Goal: Task Accomplishment & Management: Manage account settings

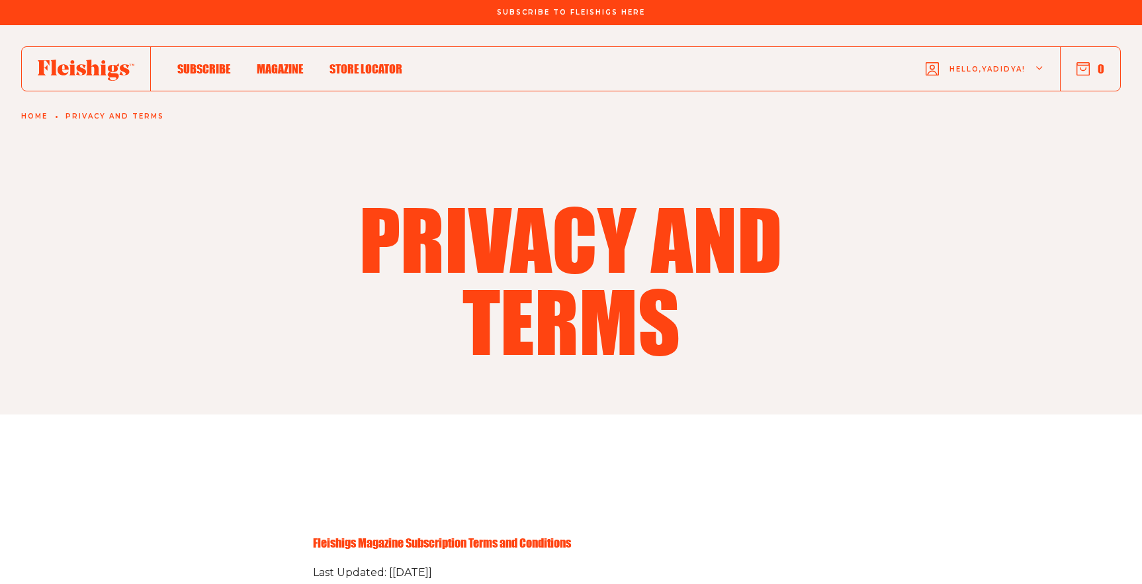
click at [998, 72] on span "Hello, Yadidya !" at bounding box center [987, 79] width 76 height 31
click at [992, 125] on span "My Account" at bounding box center [982, 130] width 73 height 15
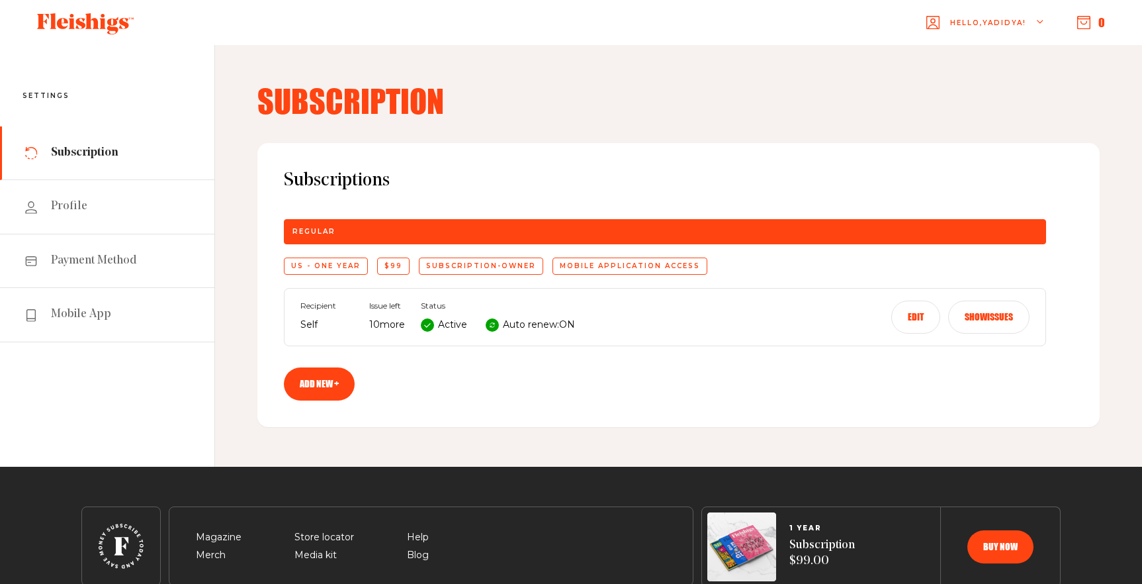
click at [644, 331] on div "Recipient Self Issue left 10 more Status Active Auto renew: ON Edit Show issues" at bounding box center [665, 317] width 762 height 58
click at [385, 330] on p "10 more" at bounding box center [387, 325] width 36 height 16
click at [979, 328] on button "Show issues" at bounding box center [988, 316] width 81 height 33
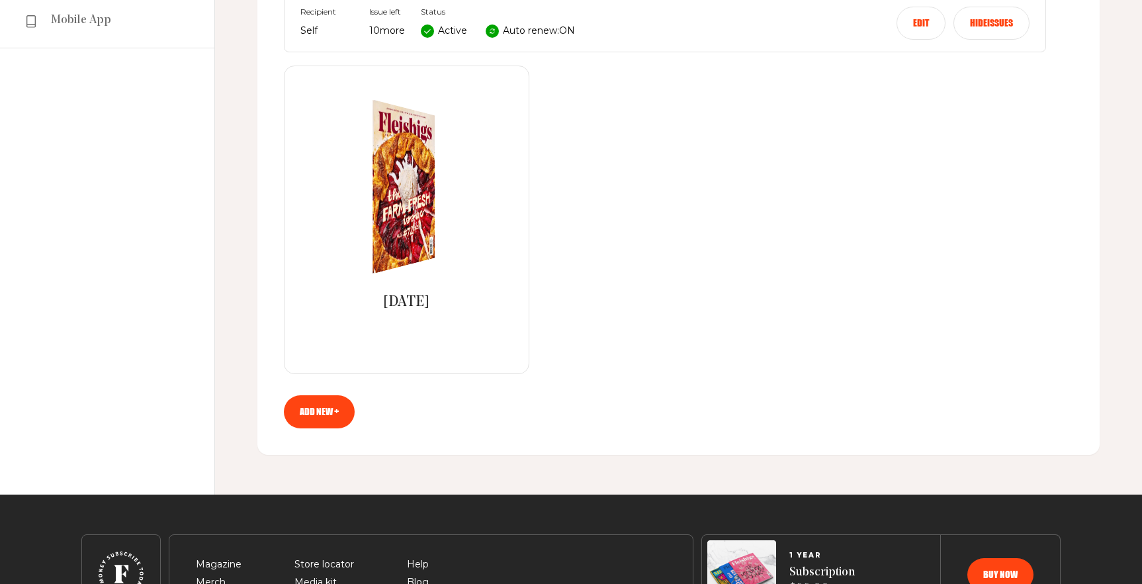
scroll to position [313, 0]
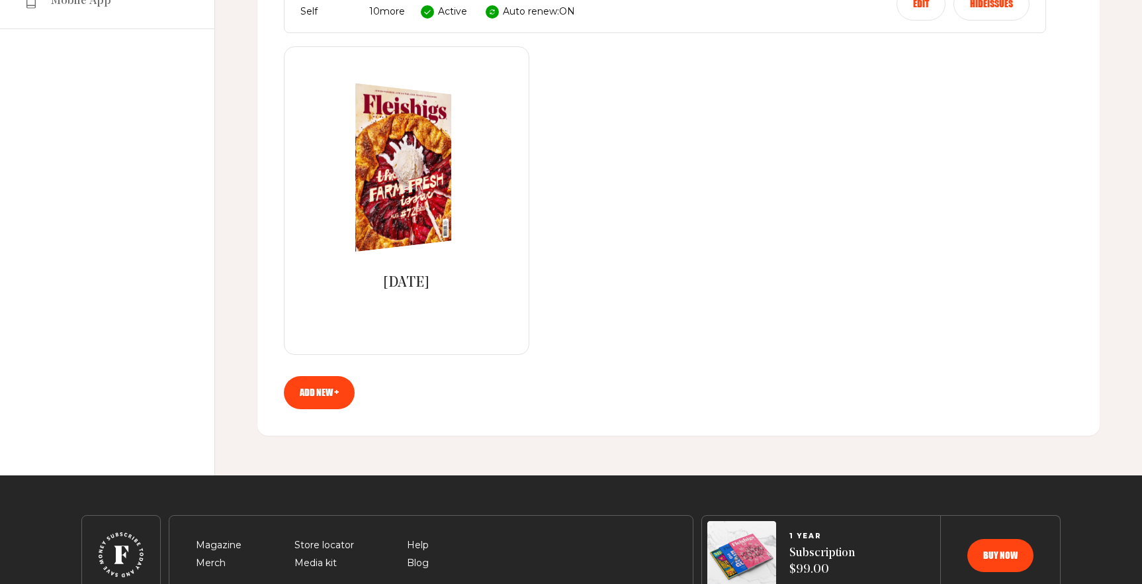
click at [412, 177] on img at bounding box center [396, 166] width 177 height 179
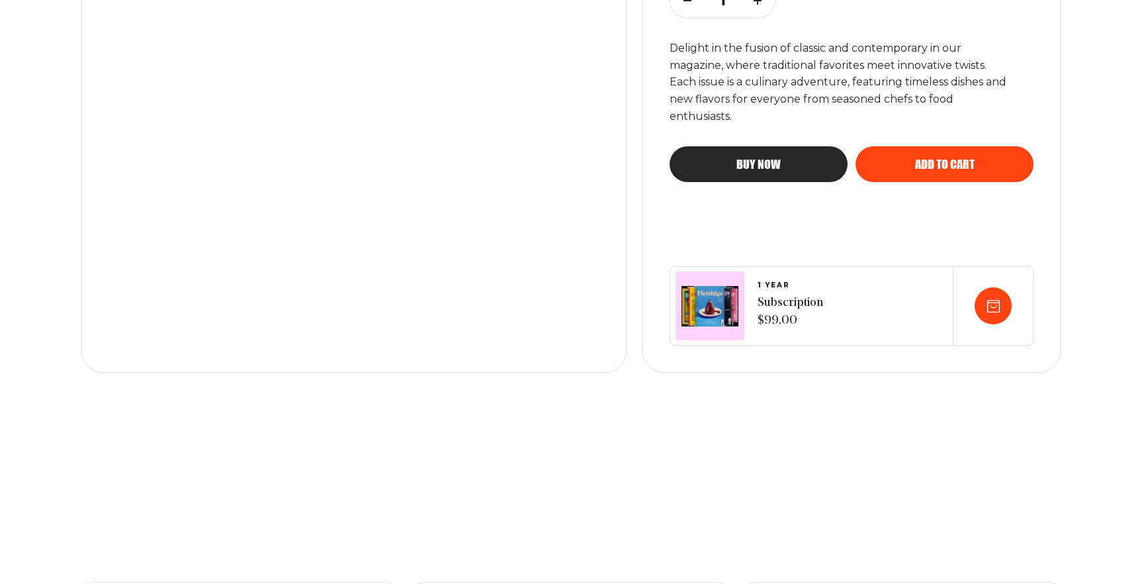
scroll to position [478, 0]
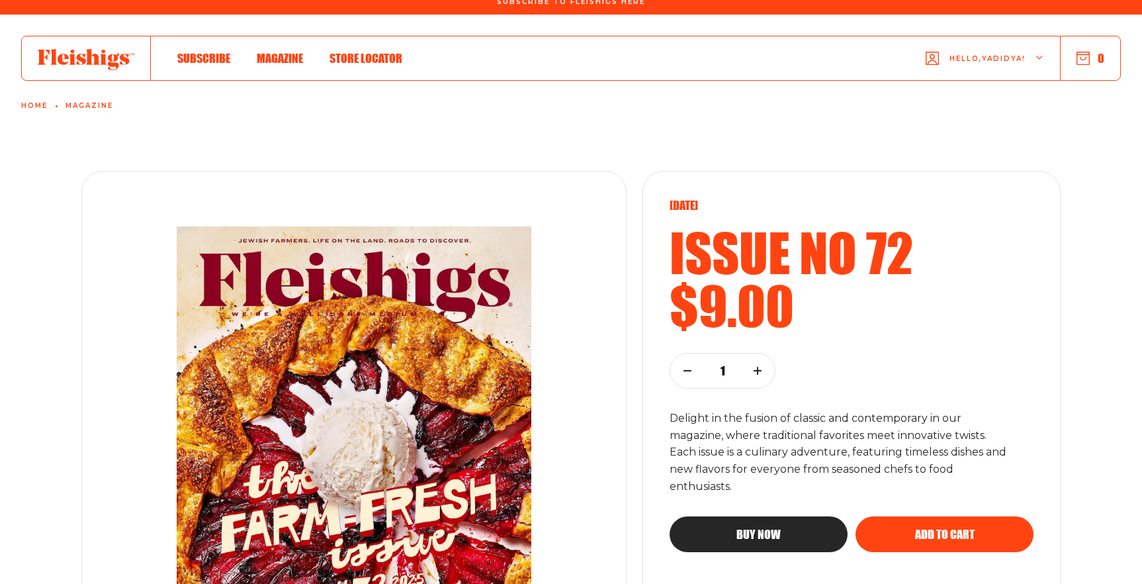
scroll to position [0, 0]
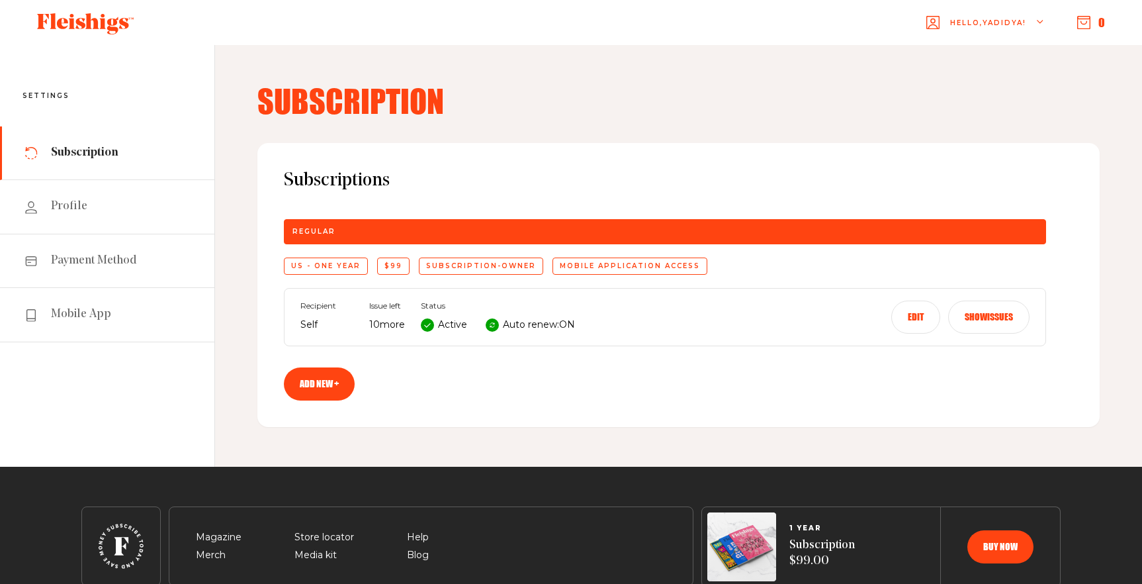
click at [913, 313] on button "Edit" at bounding box center [915, 316] width 49 height 33
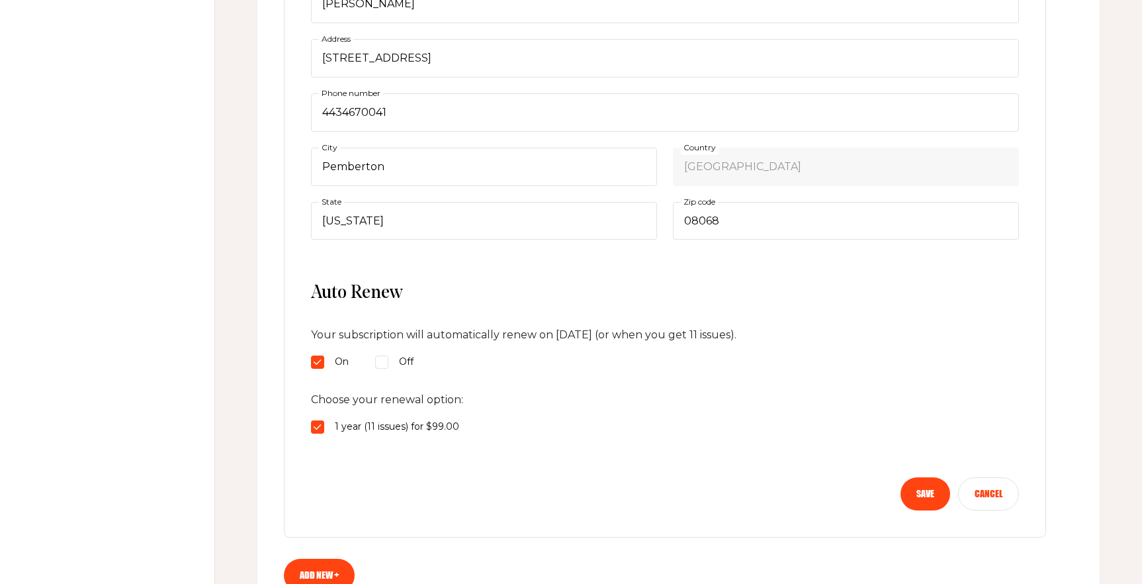
scroll to position [499, 0]
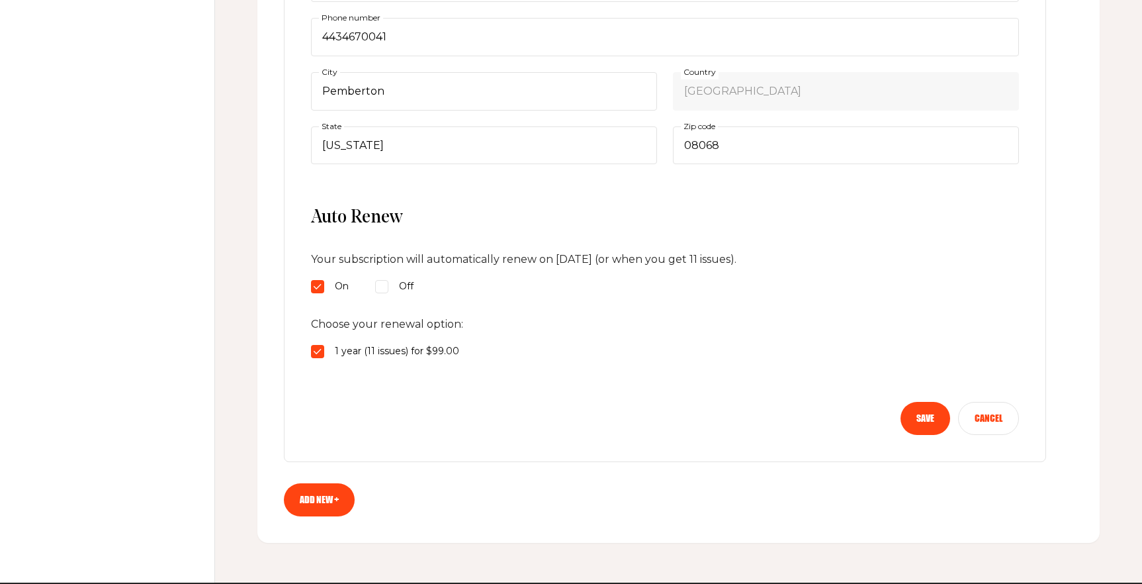
click at [324, 289] on input "Off" at bounding box center [317, 286] width 13 height 13
radio input "true"
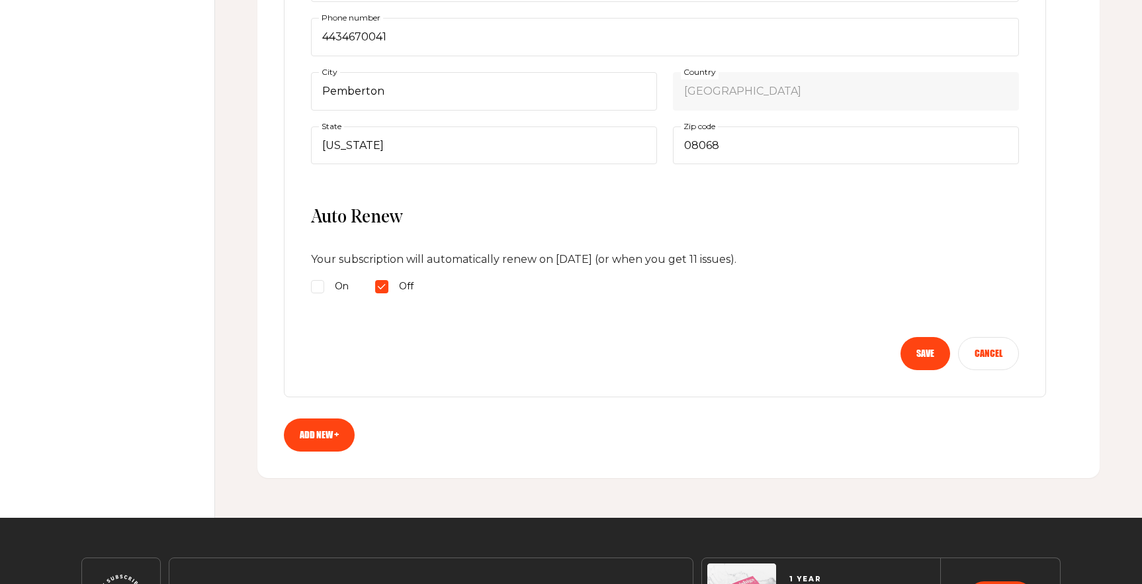
click at [932, 359] on button "Save" at bounding box center [926, 353] width 50 height 33
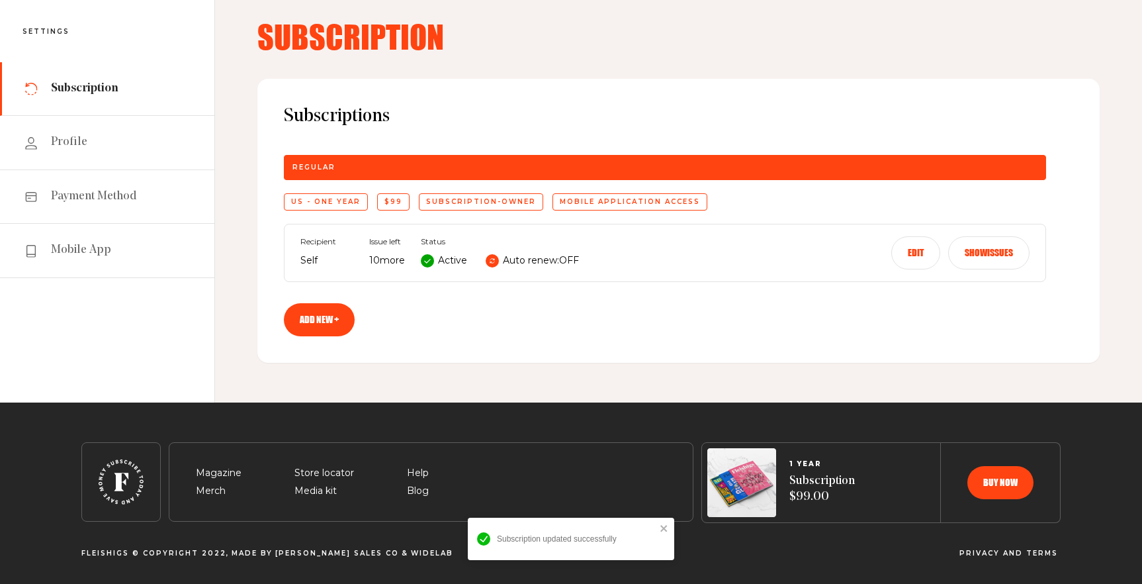
click at [425, 265] on use at bounding box center [427, 260] width 13 height 13
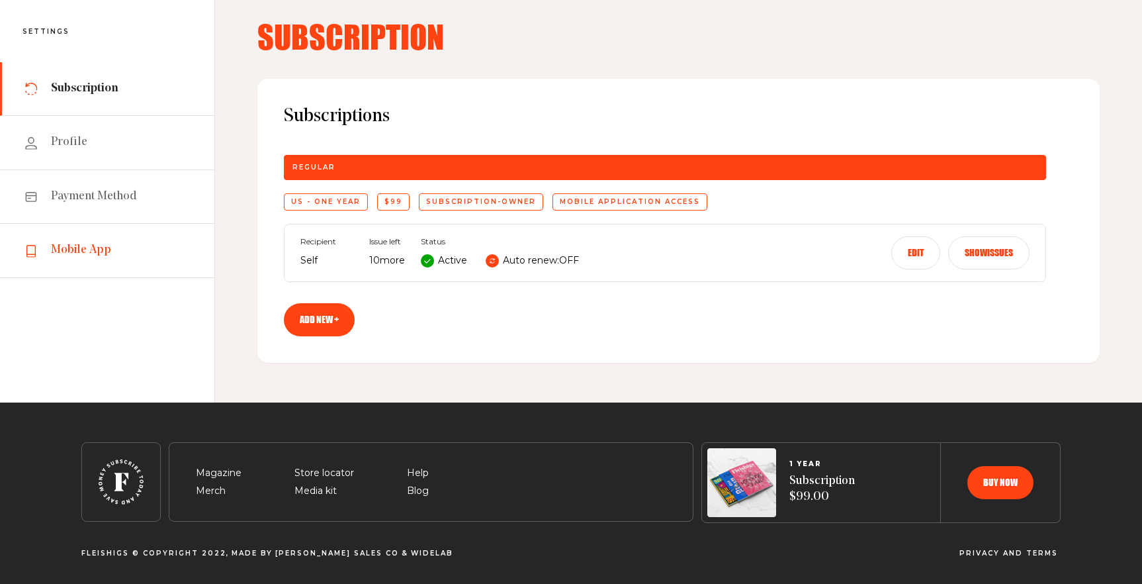
click at [116, 237] on link "Mobile App" at bounding box center [107, 251] width 214 height 54
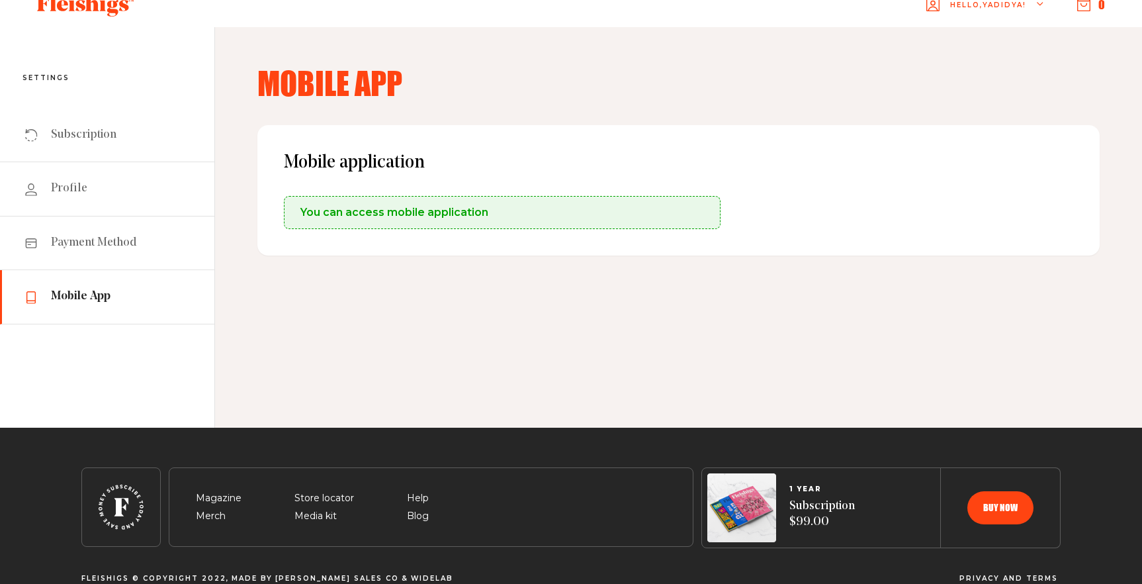
scroll to position [20, 0]
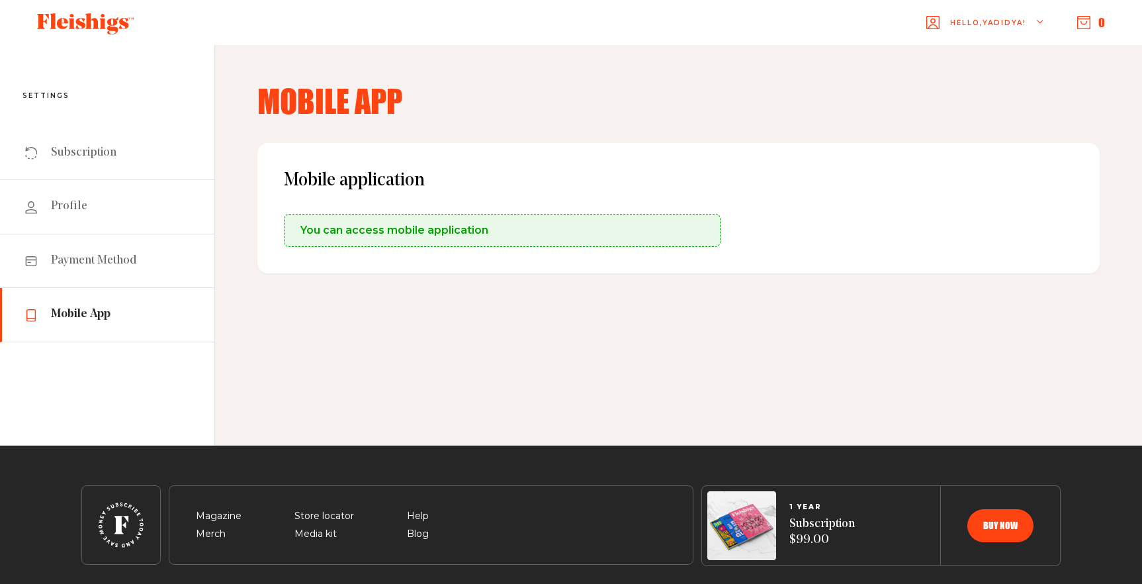
click at [1042, 21] on icon "button" at bounding box center [1041, 23] width 8 height 8
click at [966, 104] on span "Logout" at bounding box center [966, 108] width 41 height 15
